Goal: Information Seeking & Learning: Learn about a topic

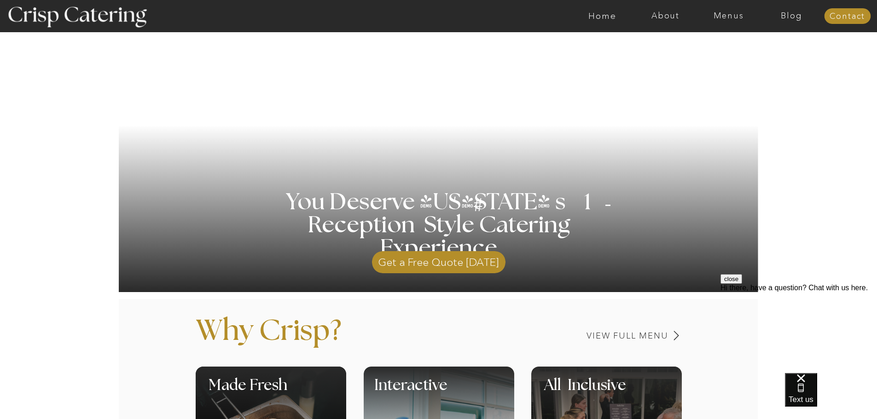
scroll to position [184, 0]
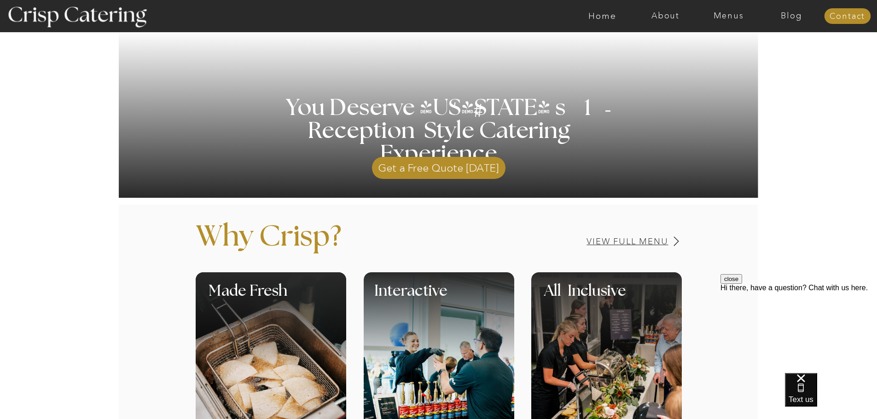
click at [636, 241] on h3 "View Full Menu" at bounding box center [595, 241] width 146 height 9
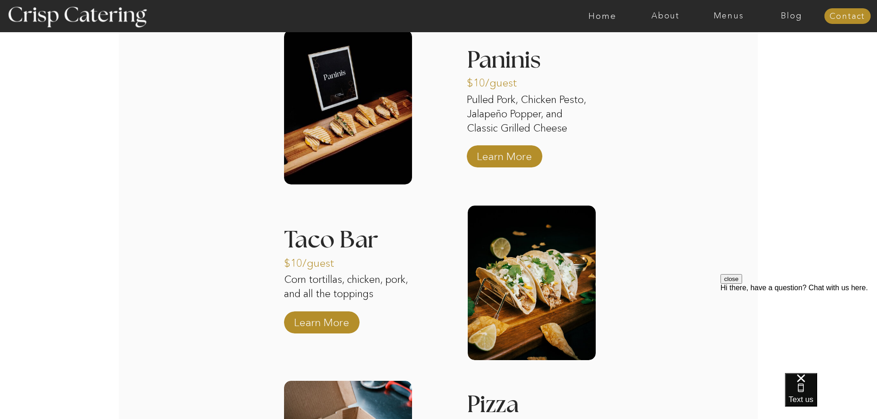
scroll to position [1063, 0]
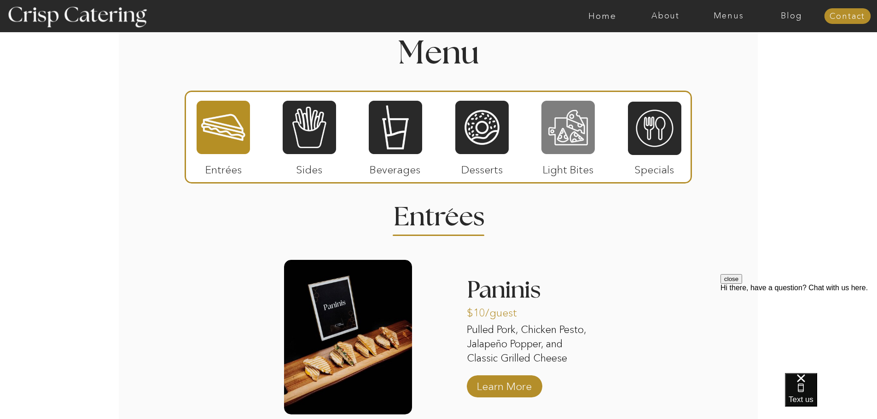
click at [574, 145] on div at bounding box center [567, 127] width 53 height 55
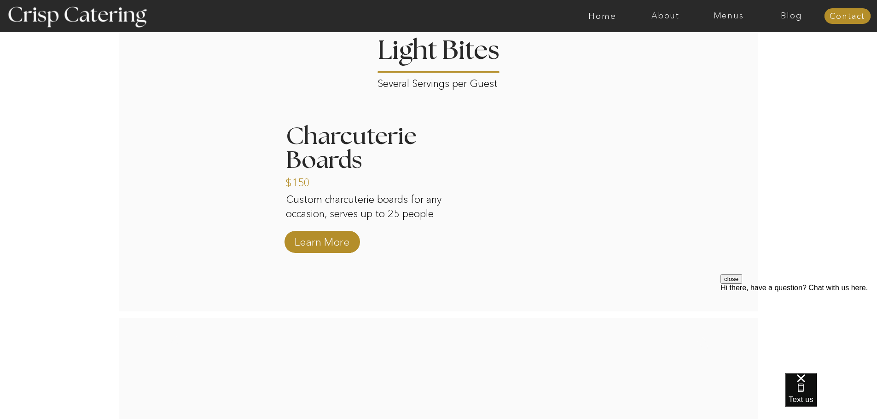
scroll to position [1247, 0]
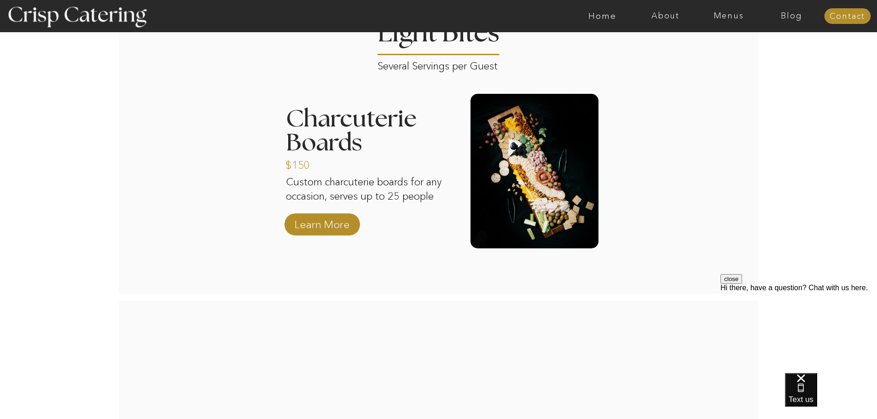
click at [536, 219] on div at bounding box center [534, 171] width 128 height 155
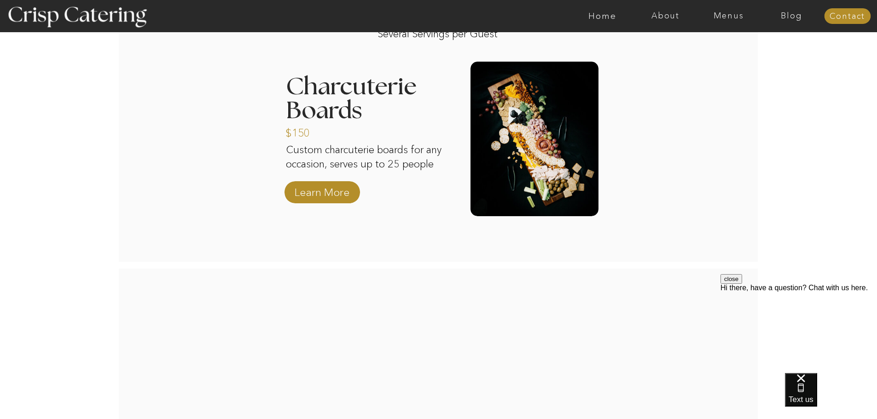
scroll to position [1146, 0]
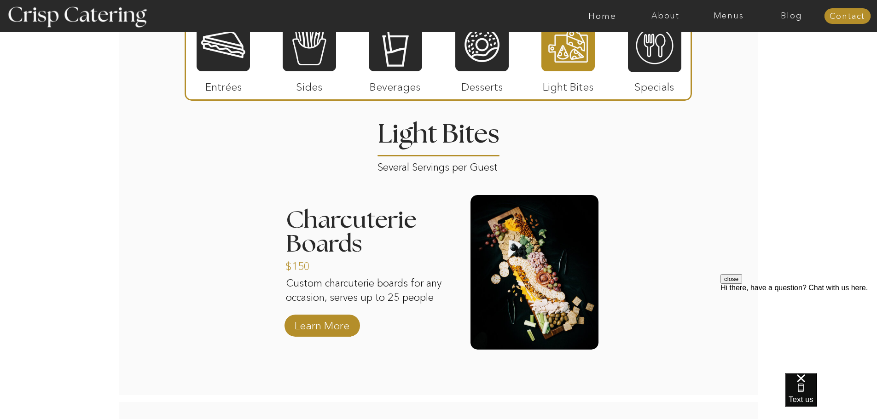
click at [531, 254] on div at bounding box center [534, 272] width 128 height 155
click at [317, 324] on p "Learn More" at bounding box center [321, 323] width 61 height 27
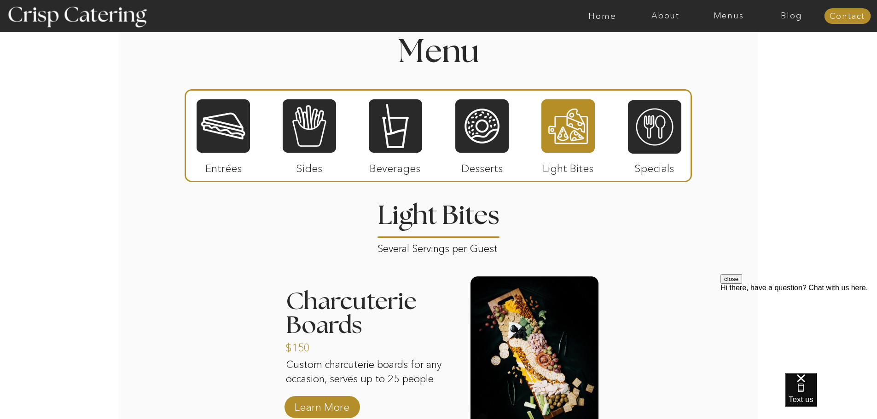
scroll to position [916, 0]
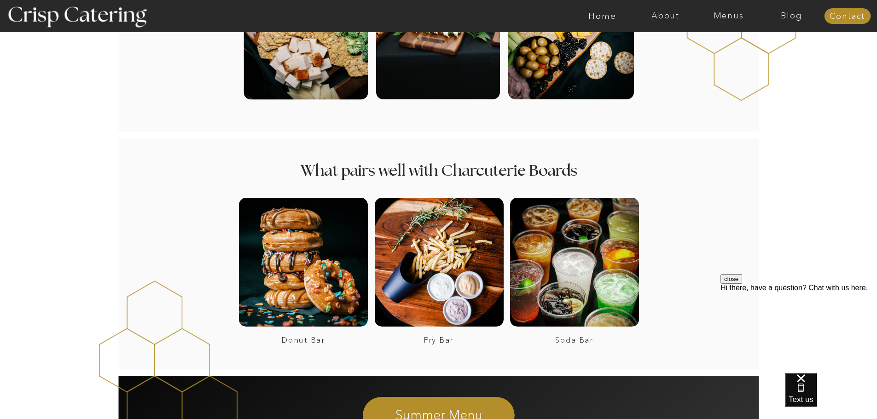
scroll to position [322, 0]
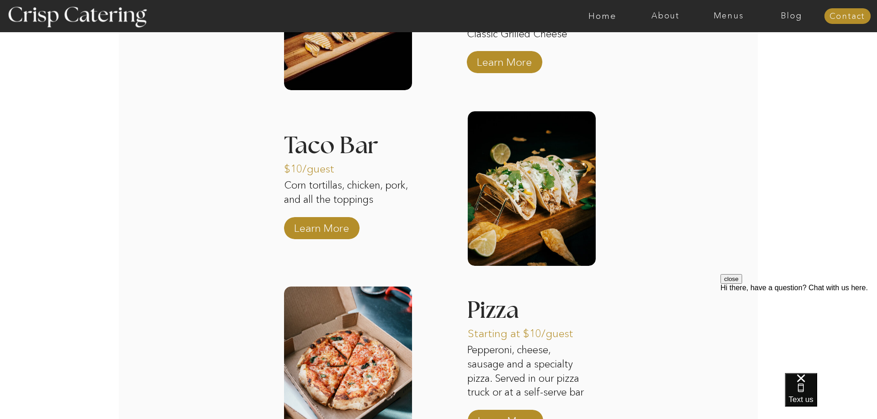
scroll to position [1473, 0]
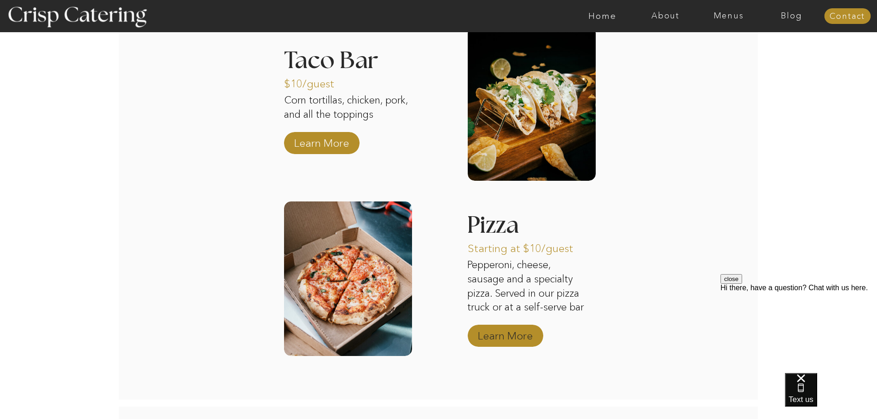
click at [513, 338] on p "Learn More" at bounding box center [504, 333] width 61 height 27
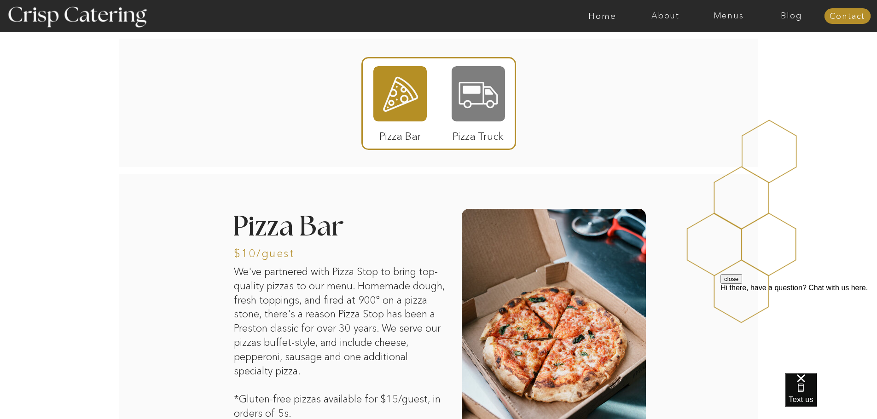
click at [468, 115] on div at bounding box center [477, 93] width 53 height 55
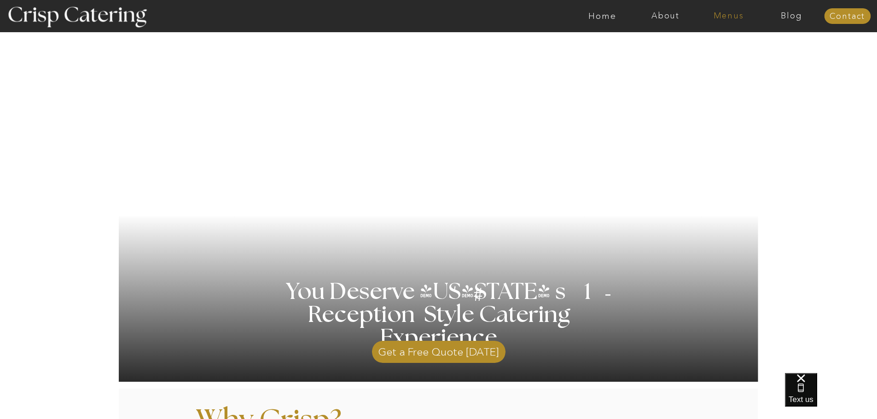
click at [728, 17] on nav "Menus" at bounding box center [728, 16] width 63 height 9
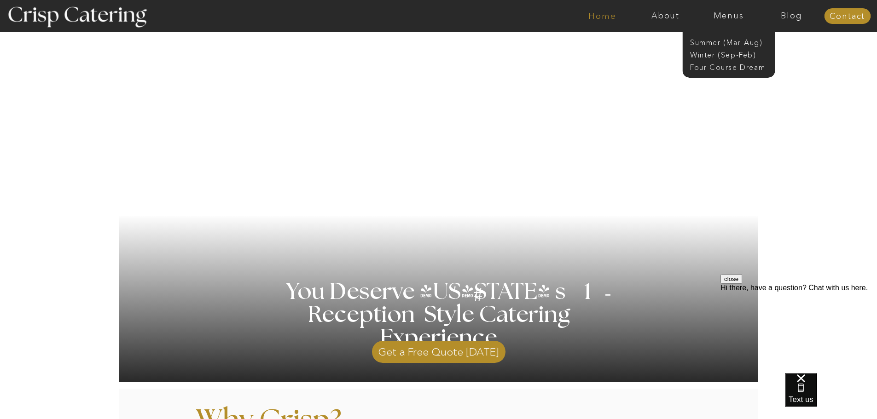
click at [591, 15] on nav "Home" at bounding box center [602, 16] width 63 height 9
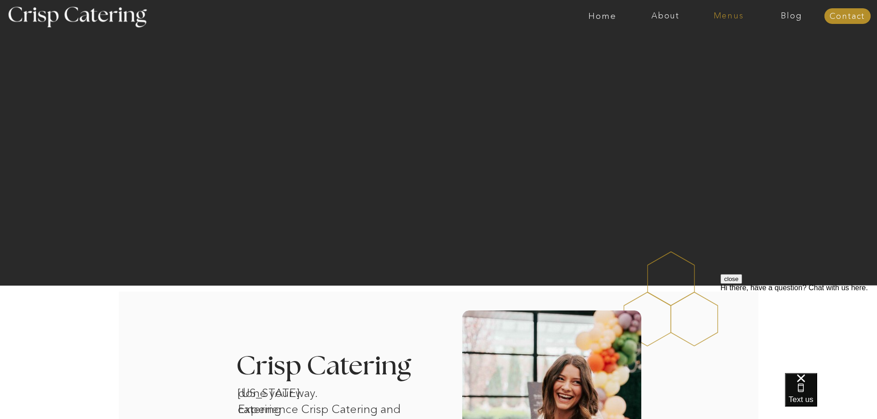
click at [723, 17] on nav "Menus" at bounding box center [728, 16] width 63 height 9
click at [720, 53] on nav "Winter (Sep-Feb)" at bounding box center [727, 54] width 75 height 9
click at [596, 18] on nav "Home" at bounding box center [602, 16] width 63 height 9
click at [602, 20] on nav "Home" at bounding box center [602, 16] width 63 height 9
click at [659, 18] on nav "About" at bounding box center [665, 16] width 63 height 9
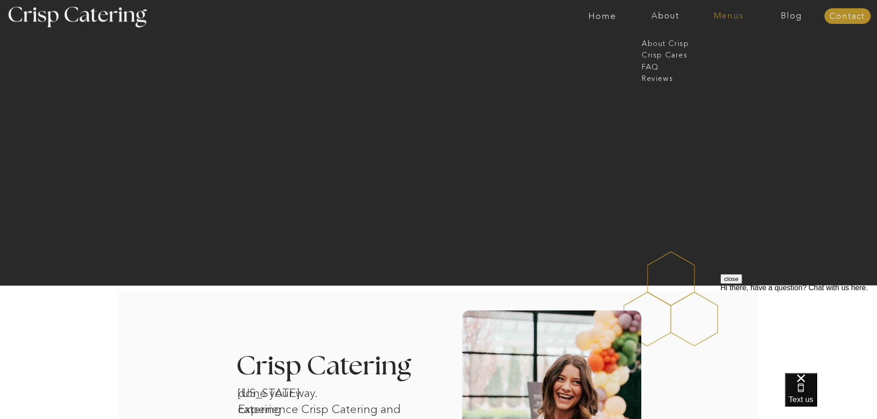
click at [726, 14] on nav "Menus" at bounding box center [728, 16] width 63 height 9
click at [603, 14] on nav "Home" at bounding box center [602, 16] width 63 height 9
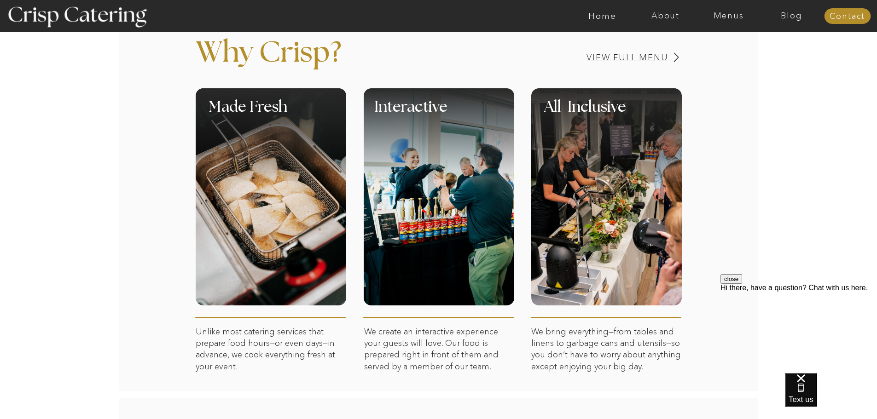
click at [645, 56] on h3 "View Full Menu" at bounding box center [595, 57] width 146 height 9
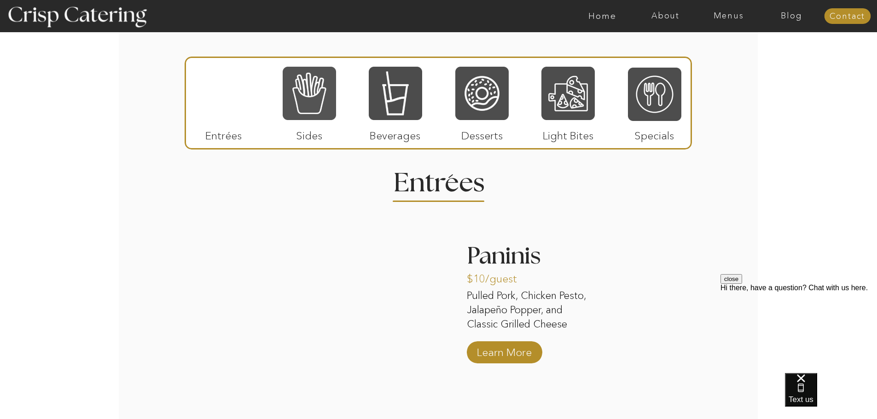
scroll to position [1110, 0]
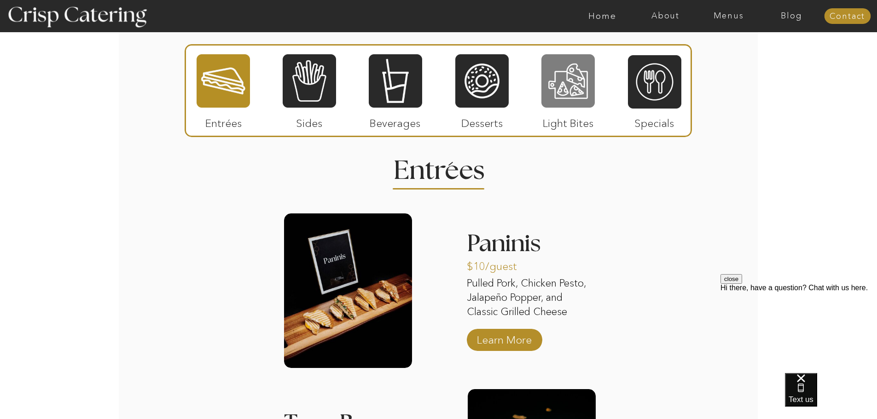
click at [574, 103] on div at bounding box center [567, 80] width 53 height 55
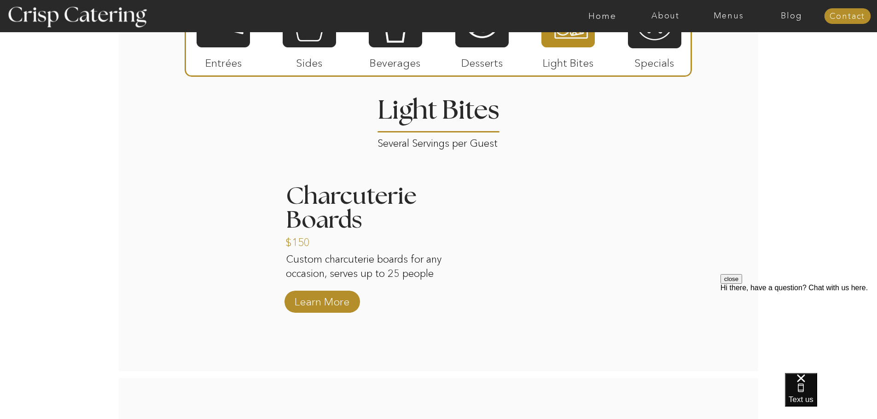
scroll to position [1294, 0]
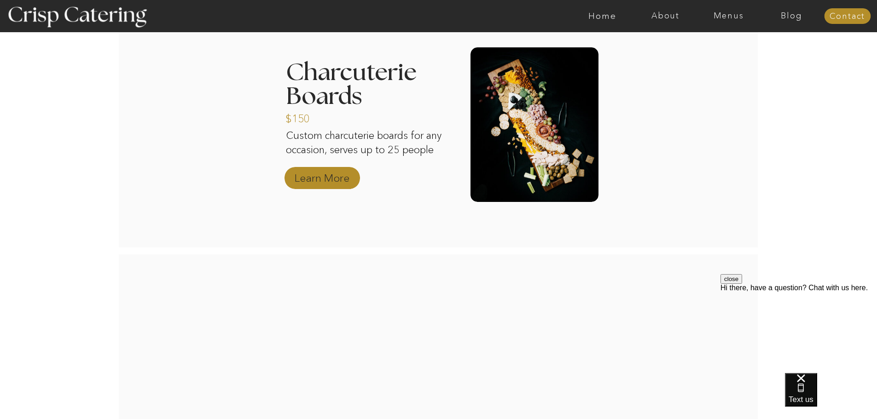
click at [303, 181] on p "Learn More" at bounding box center [321, 175] width 61 height 27
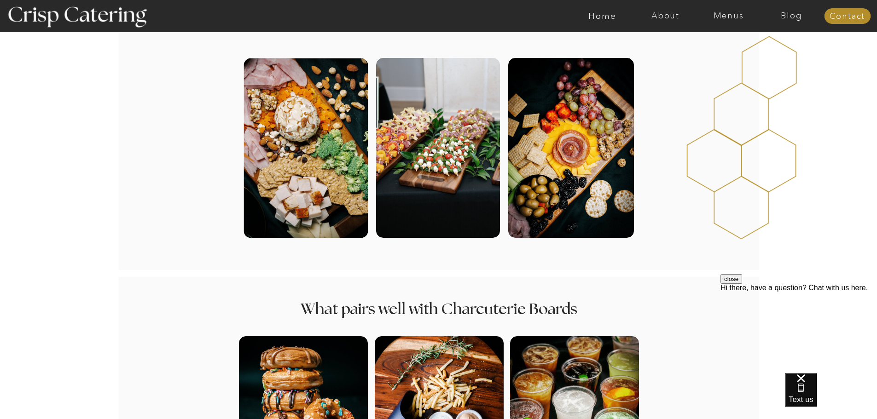
scroll to position [184, 0]
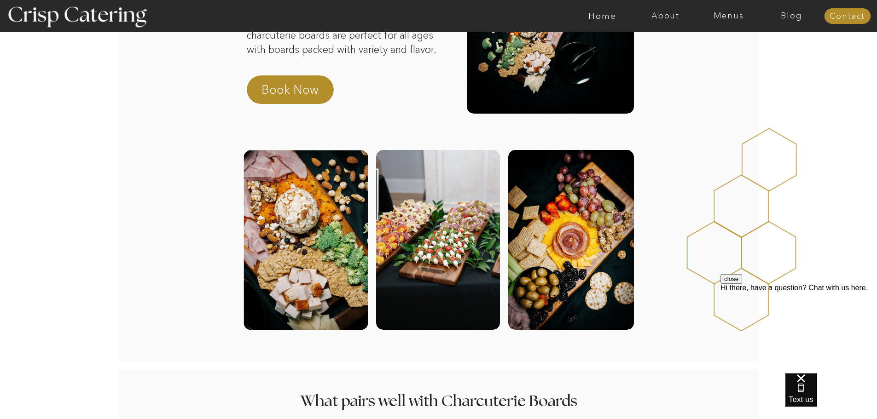
click at [300, 222] on div at bounding box center [305, 240] width 124 height 180
click at [422, 217] on div at bounding box center [438, 240] width 124 height 180
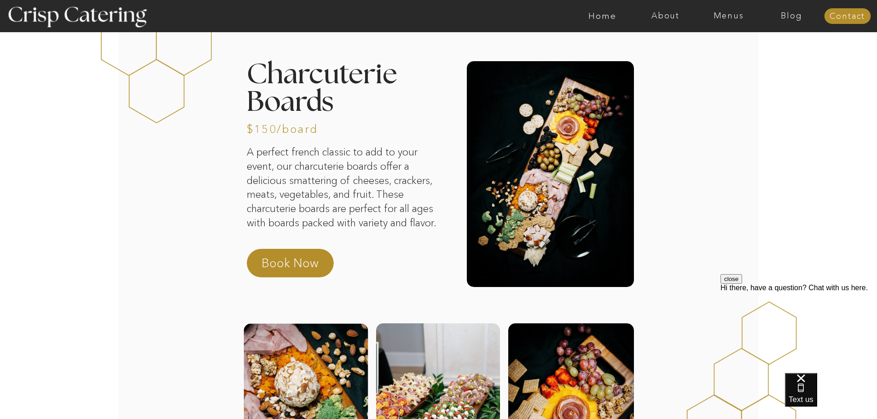
scroll to position [0, 0]
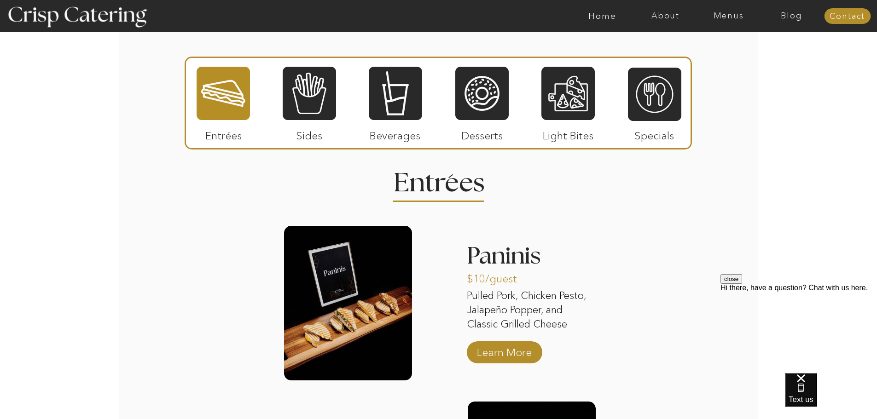
scroll to position [1151, 0]
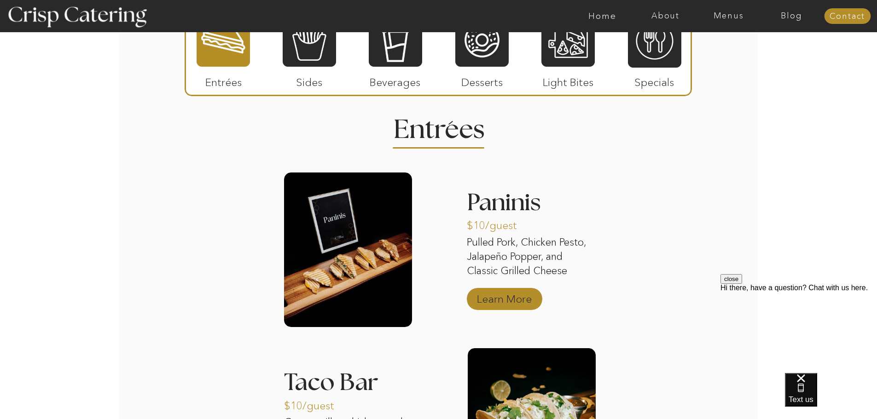
click at [514, 303] on p "Learn More" at bounding box center [504, 296] width 61 height 27
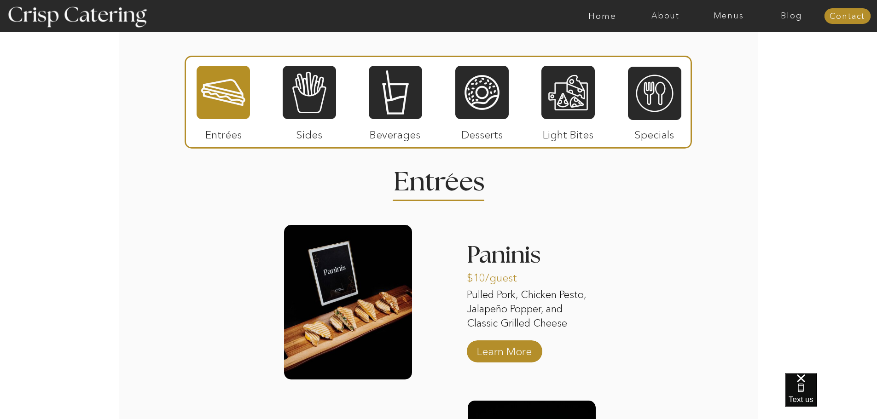
scroll to position [1058, 0]
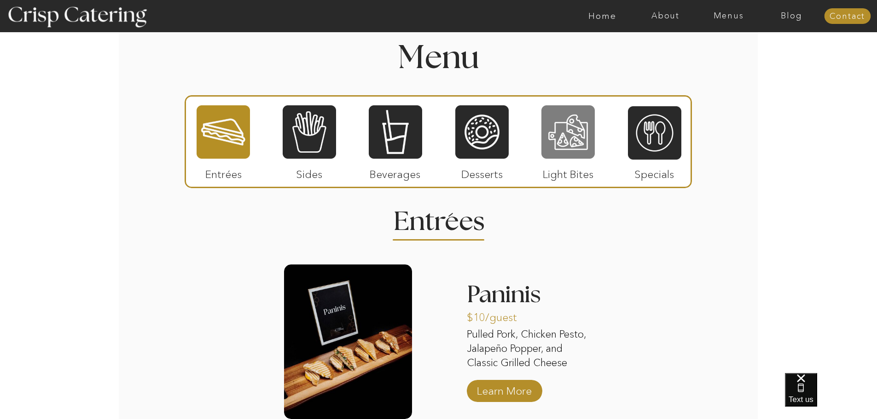
click at [562, 143] on div at bounding box center [567, 131] width 53 height 55
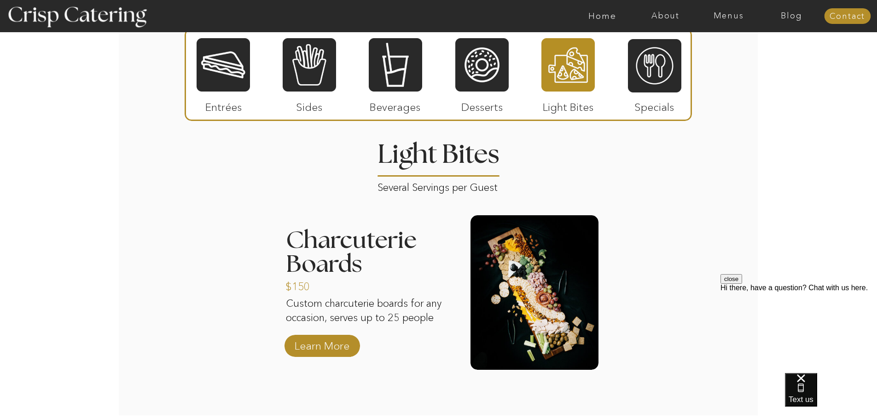
scroll to position [1197, 0]
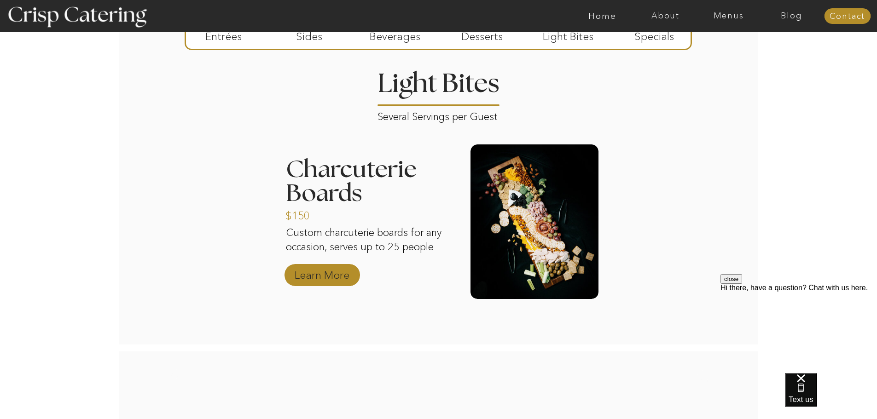
click at [315, 276] on p "Learn More" at bounding box center [321, 273] width 61 height 27
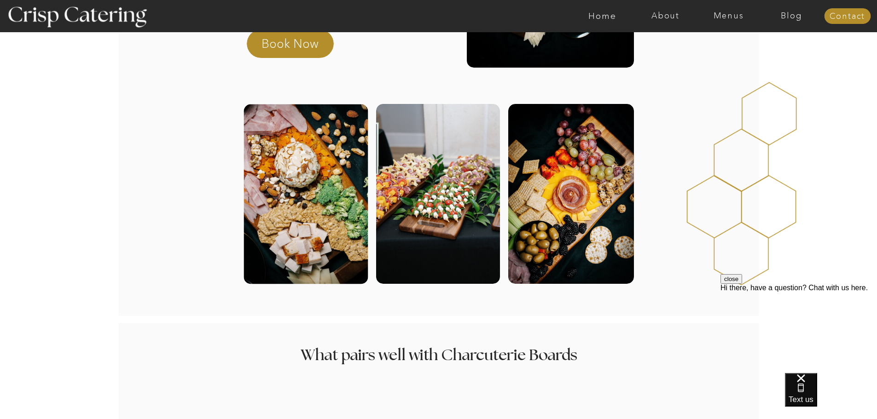
click at [330, 197] on div at bounding box center [305, 194] width 124 height 180
